Goal: Task Accomplishment & Management: Manage account settings

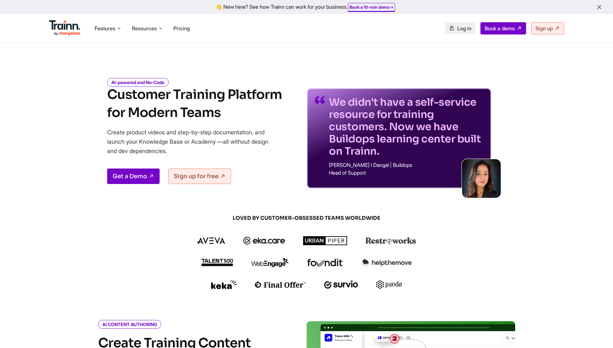
click at [458, 30] on span "Log in" at bounding box center [465, 28] width 14 height 6
click at [456, 33] on link "Log in" at bounding box center [460, 29] width 30 height 12
click at [461, 33] on link "Log in" at bounding box center [460, 29] width 30 height 12
click at [459, 34] on link "Log in" at bounding box center [460, 29] width 30 height 12
click at [462, 31] on span "Log in" at bounding box center [465, 28] width 14 height 6
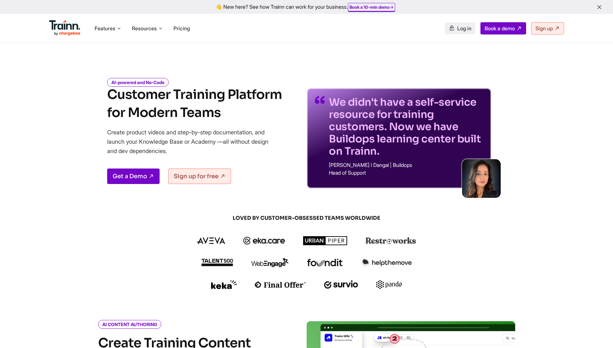
click at [460, 33] on link "Log in" at bounding box center [460, 29] width 30 height 12
click at [457, 33] on link "Log in" at bounding box center [460, 29] width 30 height 12
click at [458, 31] on span "Log in" at bounding box center [465, 28] width 14 height 6
click at [457, 32] on link "Log in" at bounding box center [460, 29] width 30 height 12
click at [460, 33] on link "Log in" at bounding box center [460, 29] width 30 height 12
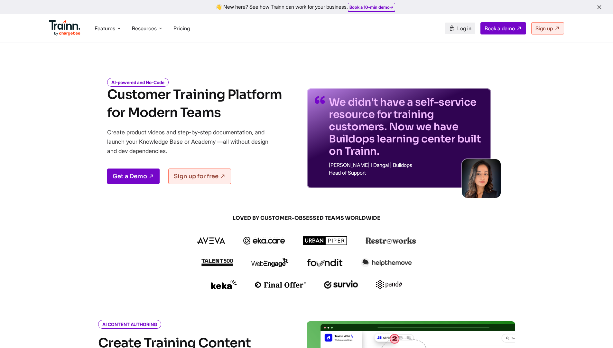
click at [462, 31] on span "Log in" at bounding box center [465, 28] width 14 height 6
